Goal: Navigation & Orientation: Find specific page/section

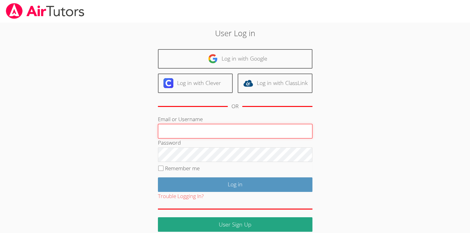
type input "[EMAIL_ADDRESS][DOMAIN_NAME]"
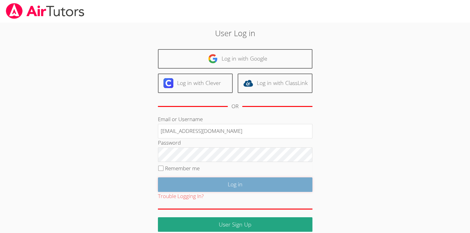
click at [216, 187] on input "Log in" at bounding box center [235, 184] width 155 height 15
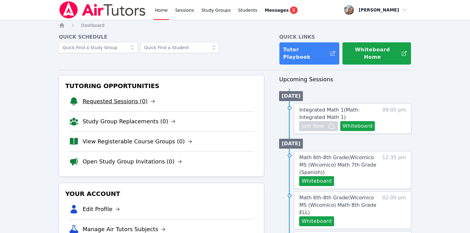
click at [126, 97] on link "Requested Sessions (0)" at bounding box center [119, 101] width 73 height 9
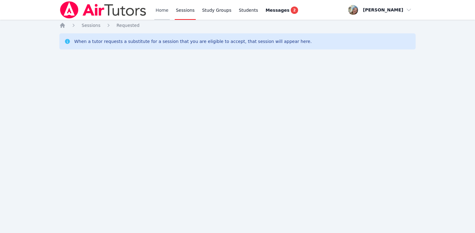
click at [162, 11] on link "Home" at bounding box center [161, 10] width 15 height 20
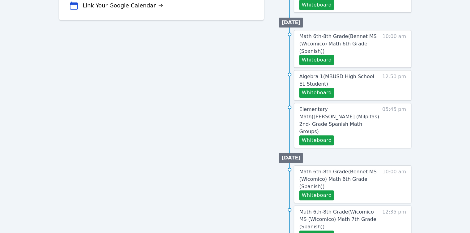
scroll to position [276, 0]
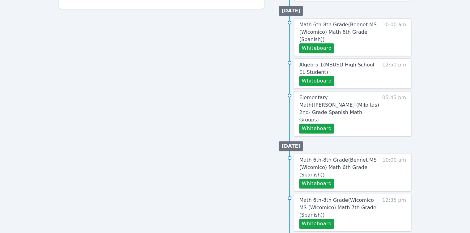
drag, startPoint x: 419, startPoint y: 73, endPoint x: 414, endPoint y: 79, distance: 7.7
click at [414, 79] on div "Home Sessions Study Groups Students Messages 2 Open user menu [PERSON_NAME] Ope…" at bounding box center [235, 5] width 470 height 562
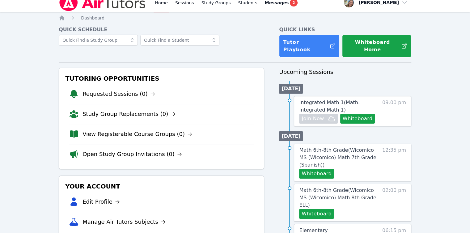
scroll to position [0, 0]
